Goal: Use online tool/utility

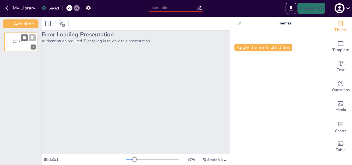
click at [18, 38] on div at bounding box center [20, 41] width 33 height 19
click at [18, 48] on div at bounding box center [20, 41] width 33 height 19
click at [13, 43] on span "Sendsteps presentation editor" at bounding box center [19, 41] width 13 height 3
click at [88, 59] on div "Error Loading Presentation Authentication required. Please log in to view this …" at bounding box center [136, 91] width 188 height 123
click at [16, 41] on span "Sendsteps presentation editor" at bounding box center [19, 41] width 13 height 3
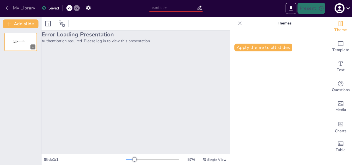
click at [23, 7] on button "My Library" at bounding box center [21, 8] width 34 height 9
